Goal: Information Seeking & Learning: Learn about a topic

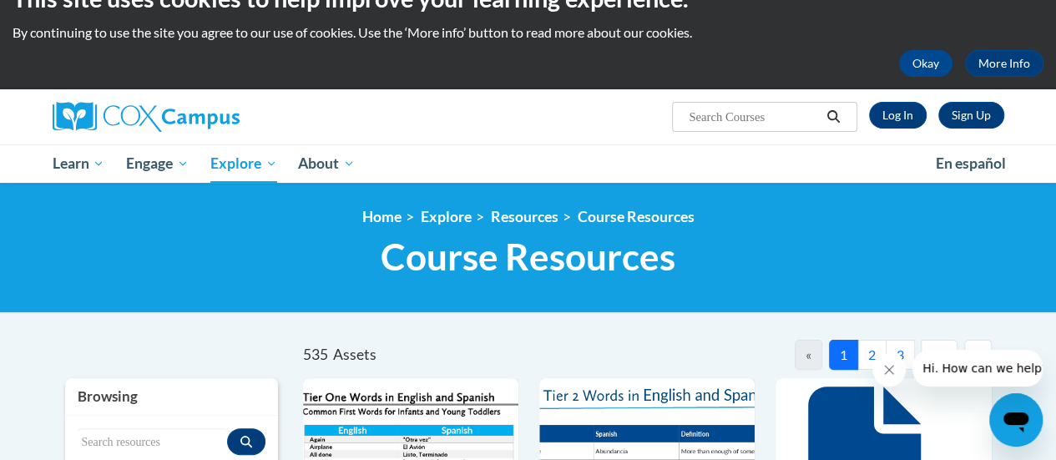
scroll to position [34, 0]
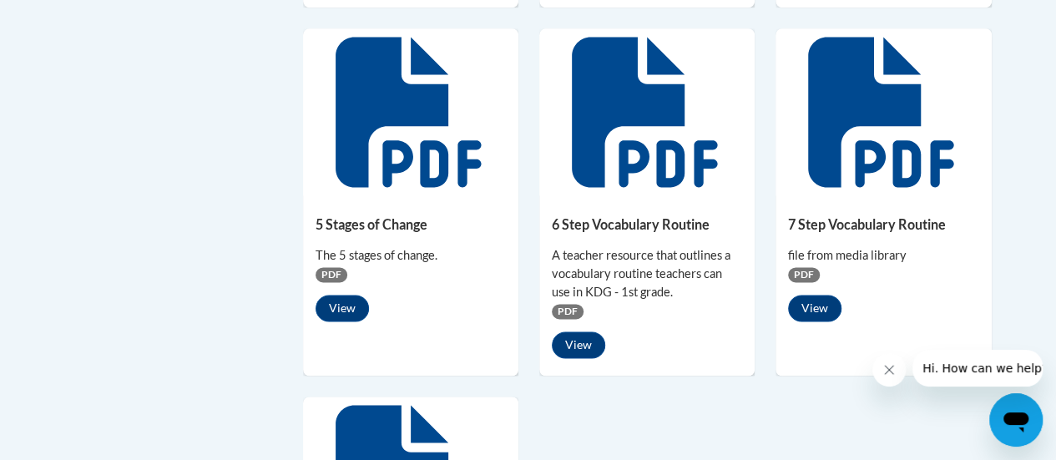
scroll to position [1149, 0]
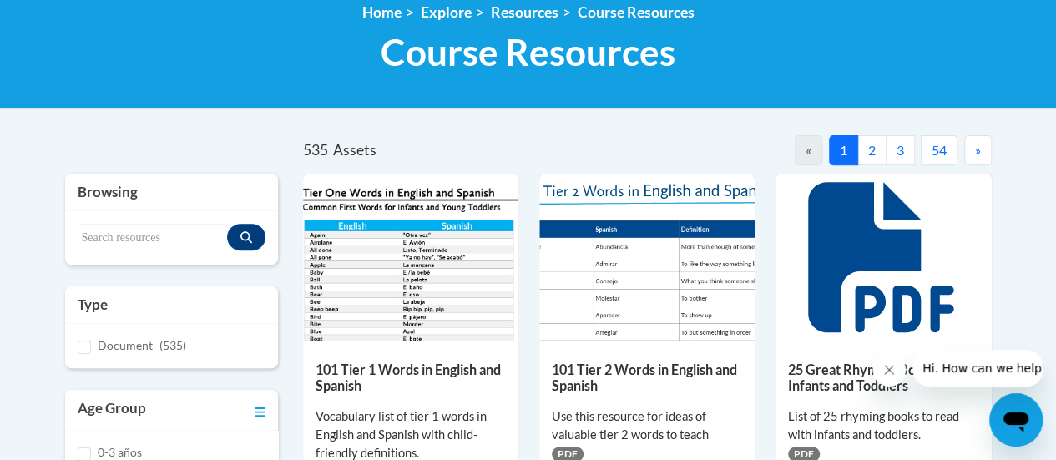
scroll to position [248, 0]
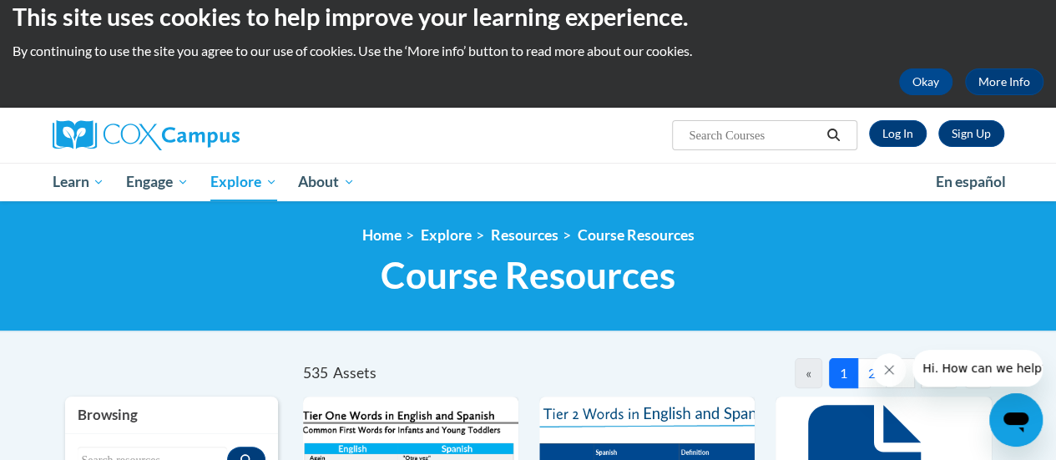
scroll to position [13, 0]
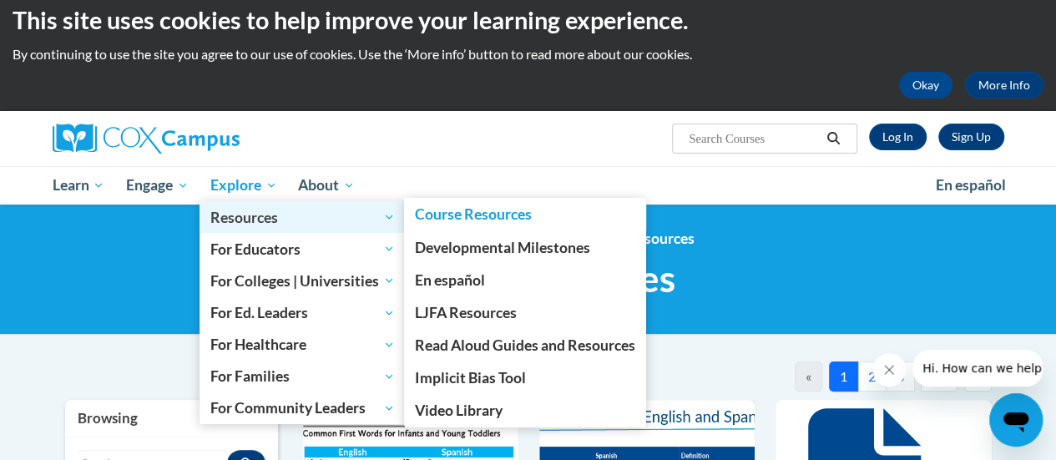
click at [239, 229] on link "Resources" at bounding box center [303, 217] width 206 height 32
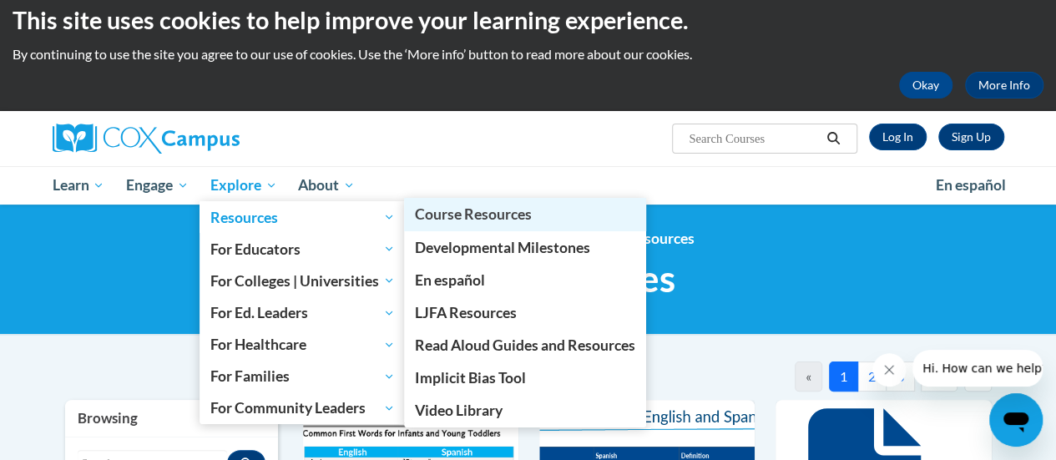
click at [464, 217] on span "Course Resources" at bounding box center [473, 214] width 117 height 18
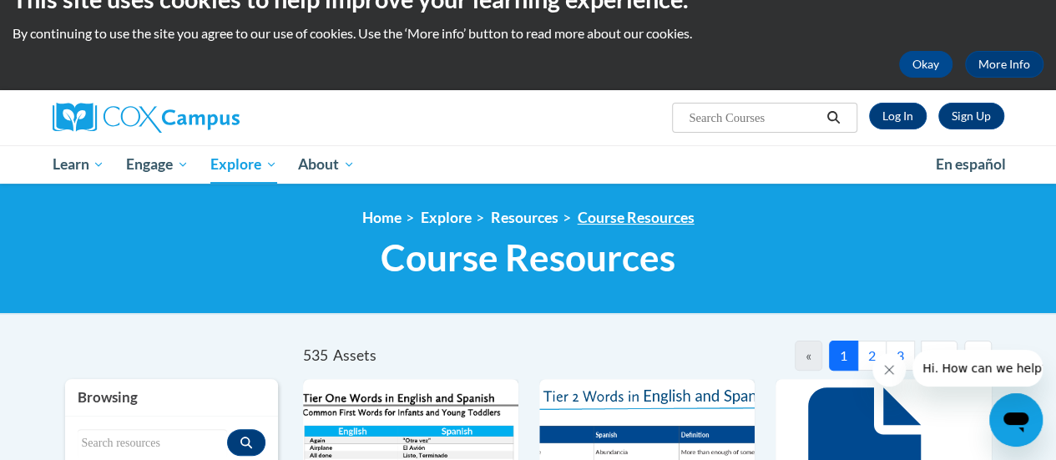
scroll to position [33, 0]
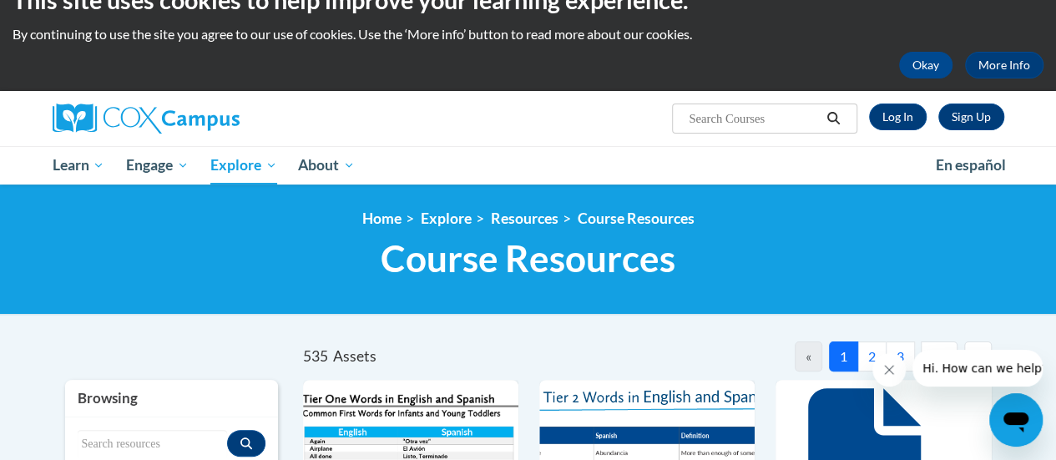
click at [703, 126] on input "Search..." at bounding box center [754, 119] width 134 height 20
type input "writing"
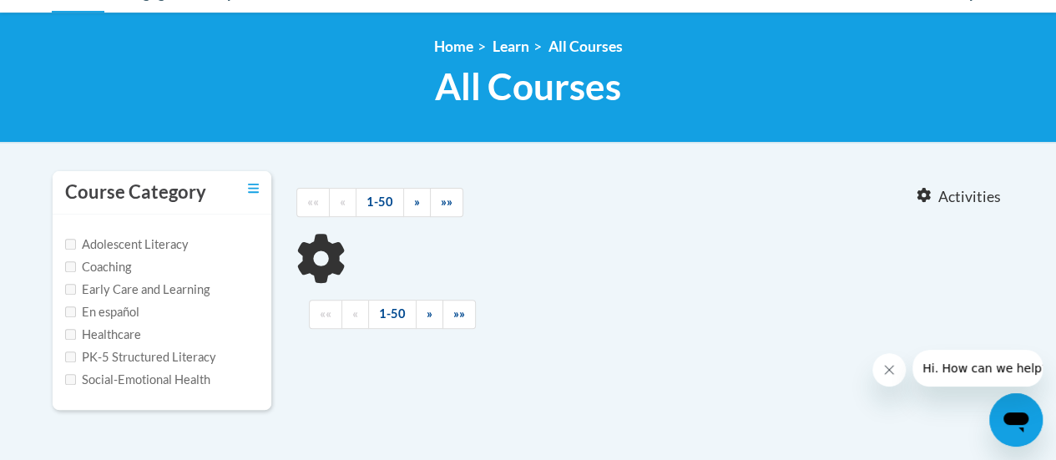
type input "writing"
